Goal: Information Seeking & Learning: Learn about a topic

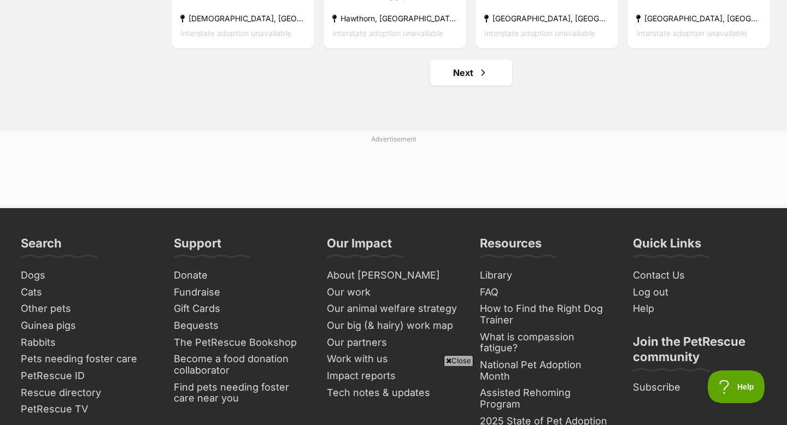
scroll to position [1478, 0]
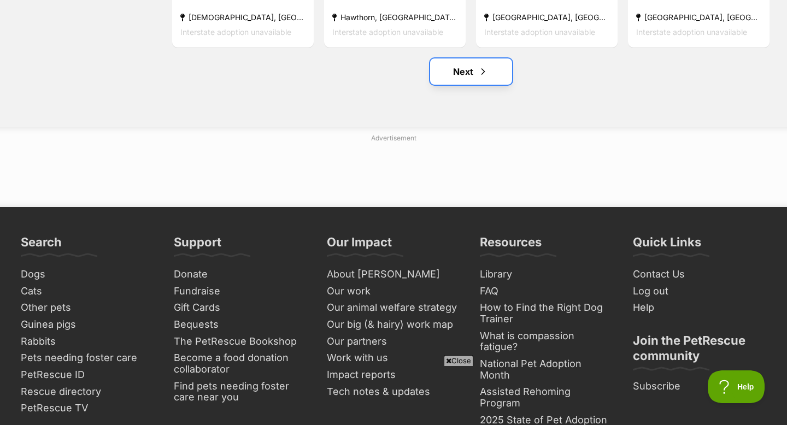
click at [480, 83] on link "Next" at bounding box center [471, 71] width 82 height 26
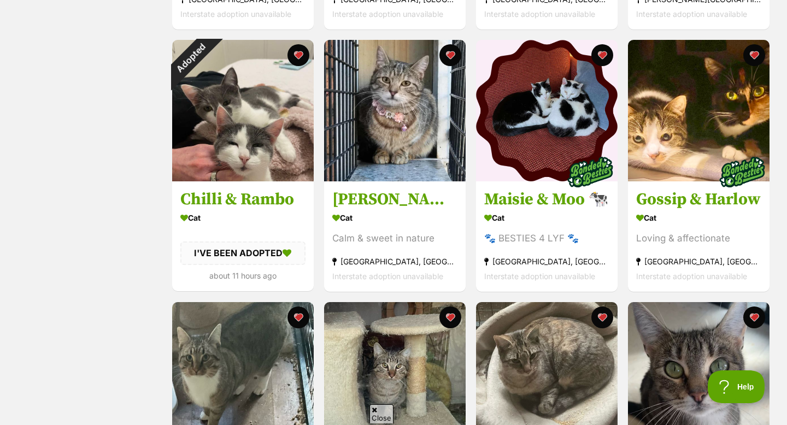
scroll to position [708, 0]
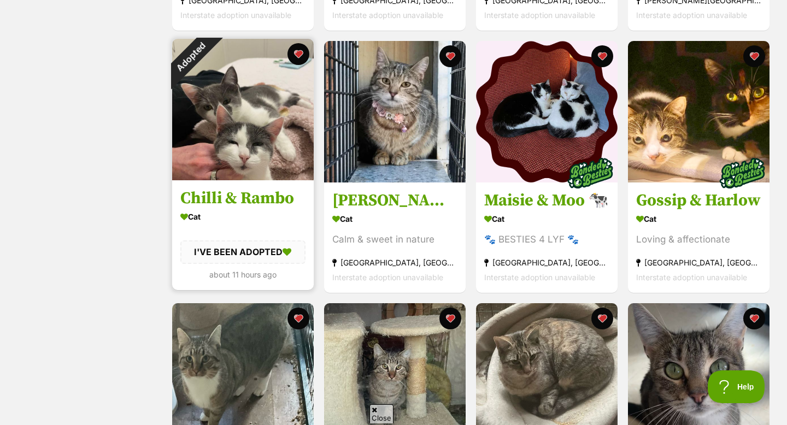
click at [219, 148] on img at bounding box center [243, 110] width 142 height 142
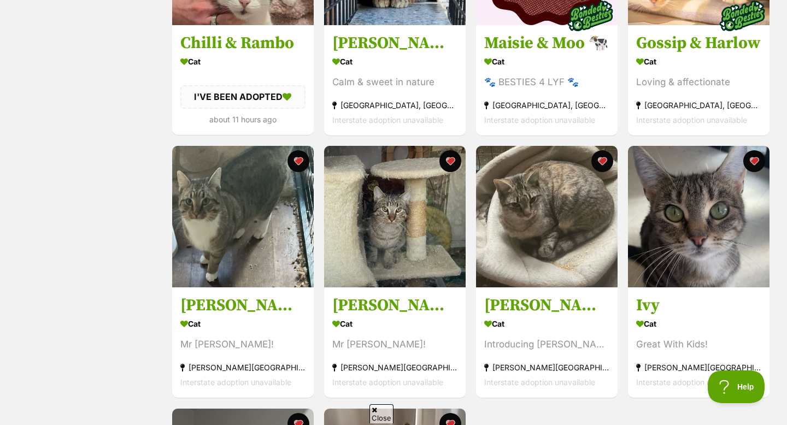
scroll to position [0, 0]
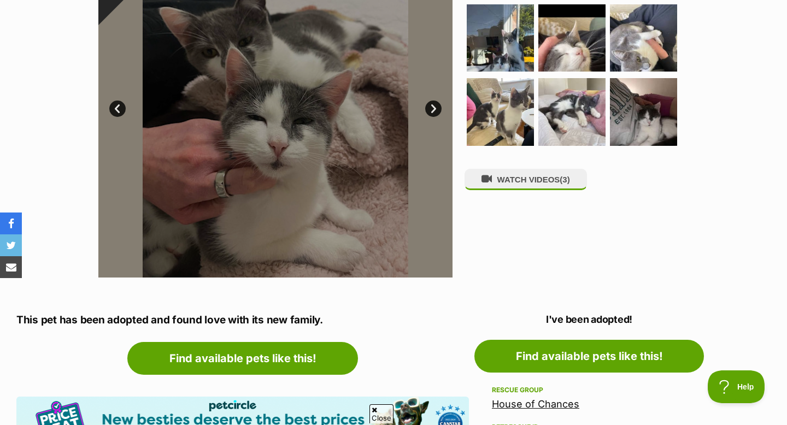
scroll to position [203, 0]
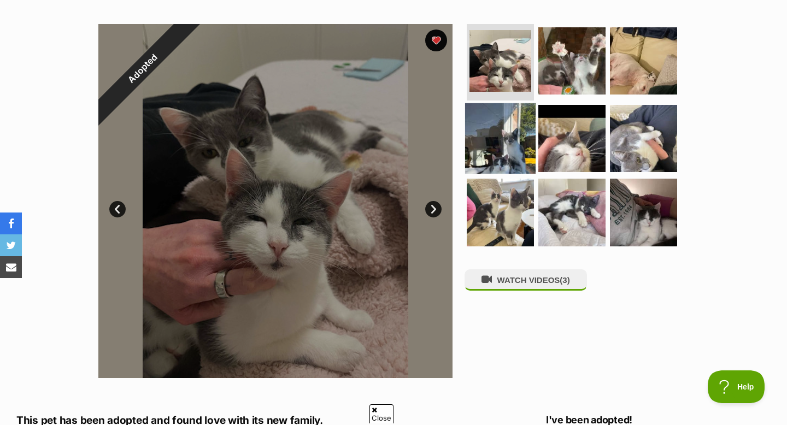
click at [514, 152] on img at bounding box center [500, 138] width 71 height 71
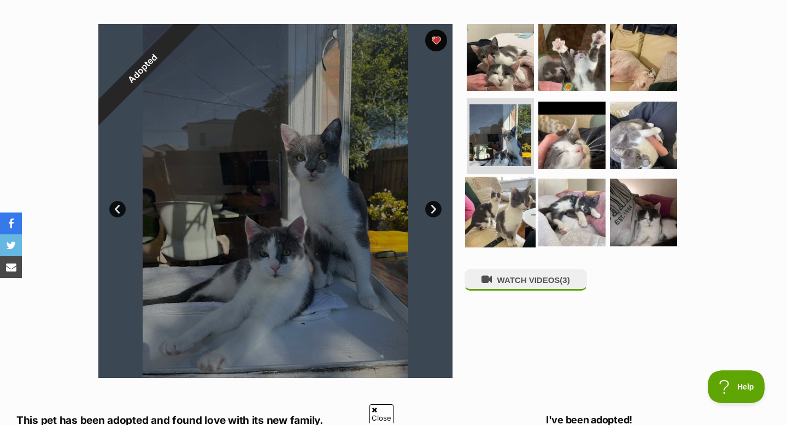
click at [502, 209] on img at bounding box center [500, 212] width 71 height 71
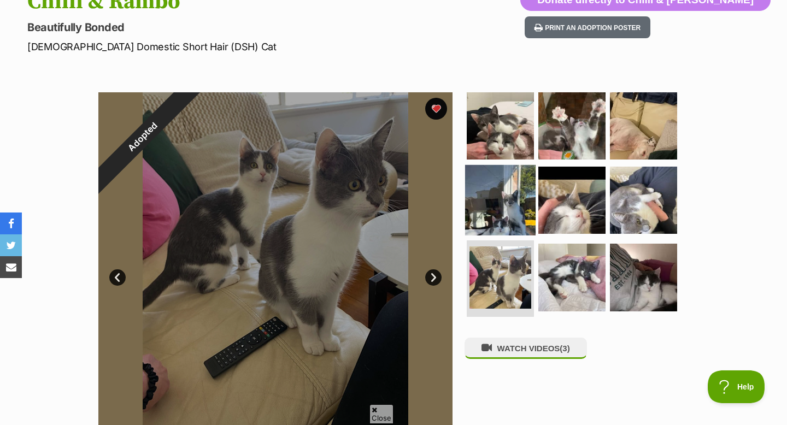
scroll to position [124, 0]
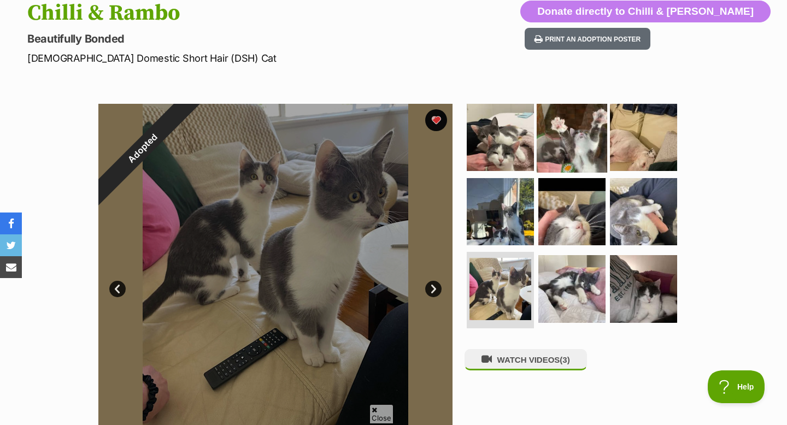
click at [567, 129] on img at bounding box center [572, 137] width 71 height 71
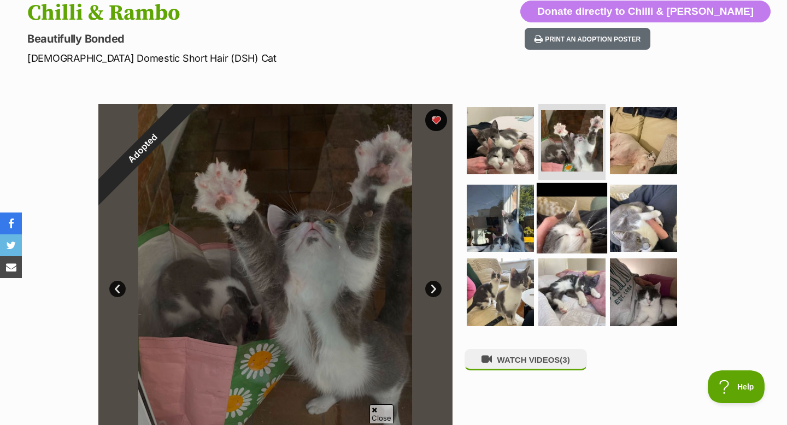
click at [567, 210] on img at bounding box center [572, 218] width 71 height 71
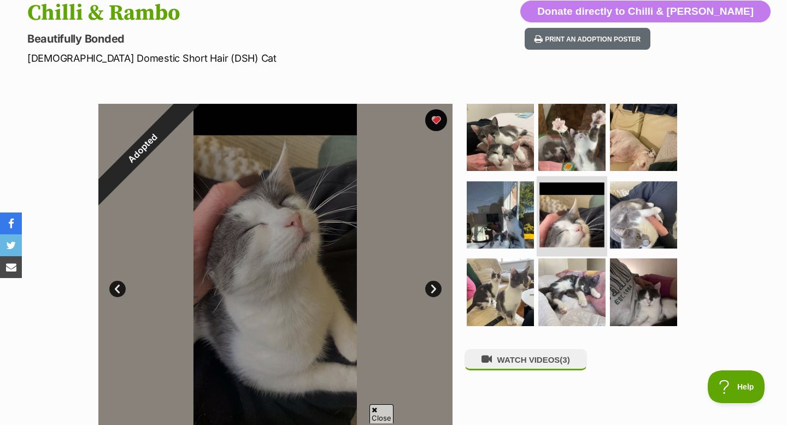
click at [575, 246] on link at bounding box center [571, 244] width 65 height 12
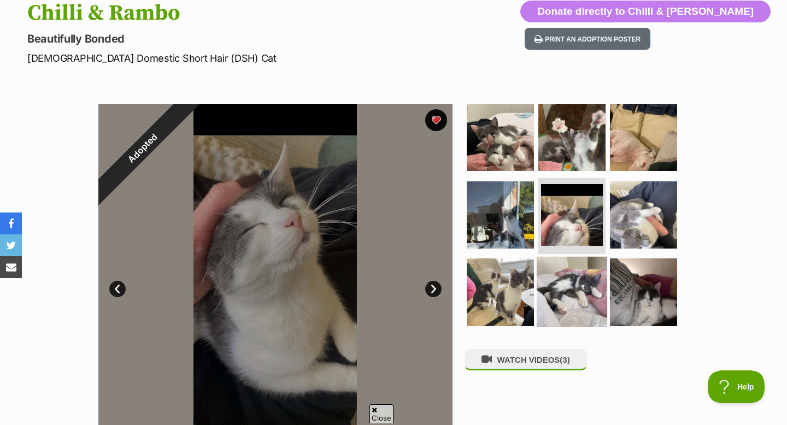
click at [565, 277] on img at bounding box center [572, 292] width 71 height 71
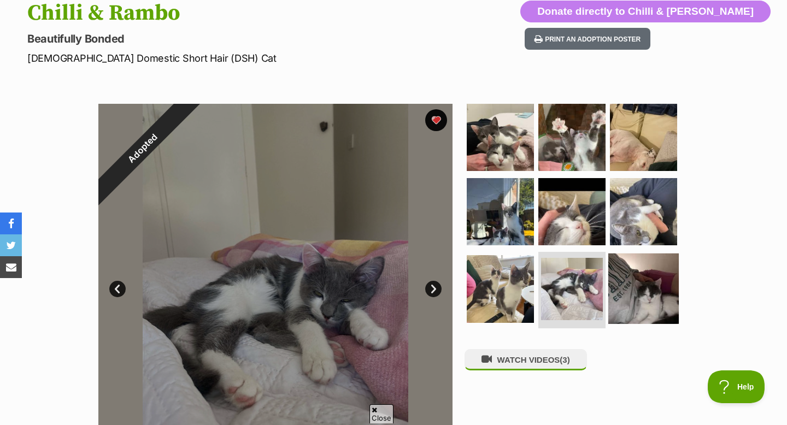
click at [647, 278] on img at bounding box center [643, 289] width 71 height 71
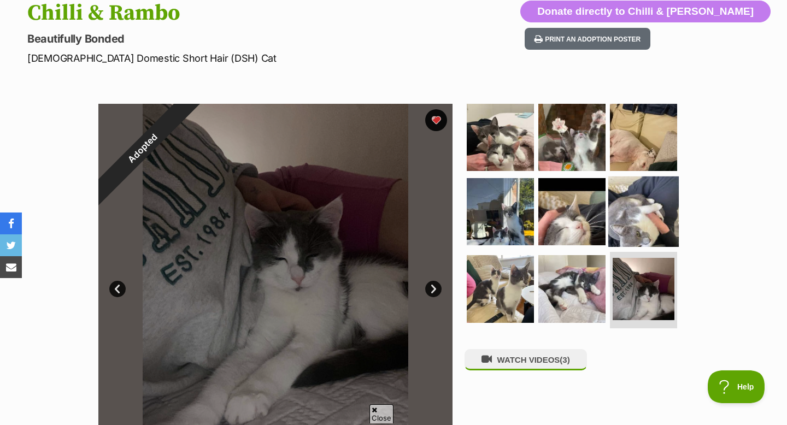
click at [641, 208] on img at bounding box center [643, 211] width 71 height 71
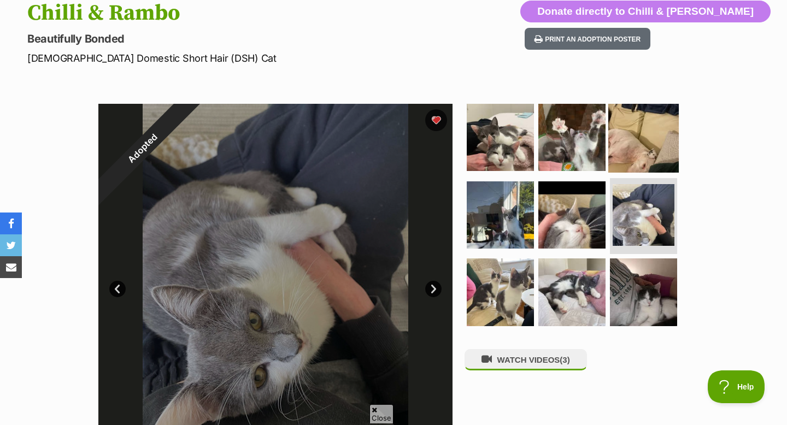
click at [653, 137] on img at bounding box center [643, 137] width 71 height 71
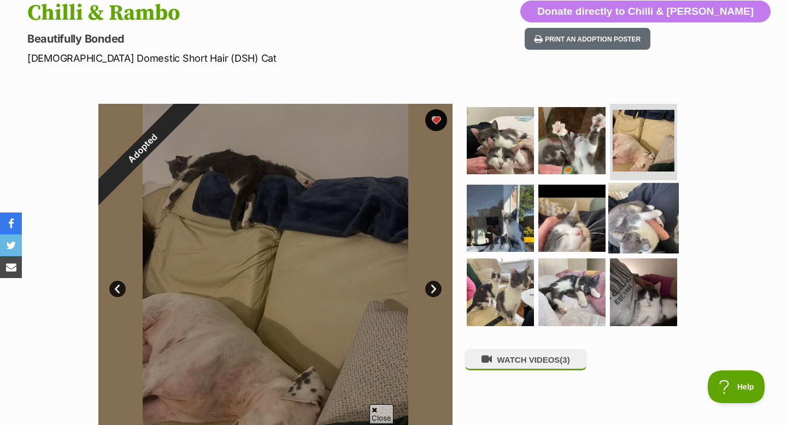
click at [652, 197] on img at bounding box center [643, 218] width 71 height 71
